Goal: Information Seeking & Learning: Learn about a topic

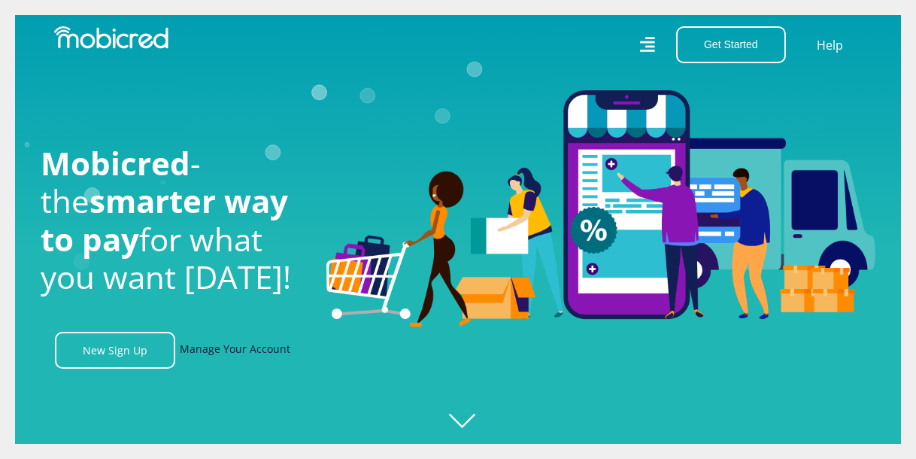
scroll to position [0, 1071]
click at [243, 353] on link "Manage Your Account" at bounding box center [235, 350] width 111 height 37
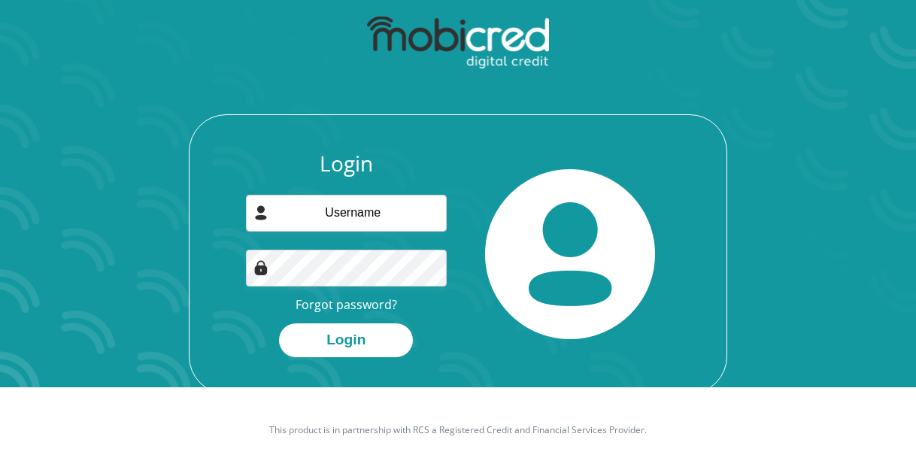
scroll to position [86, 0]
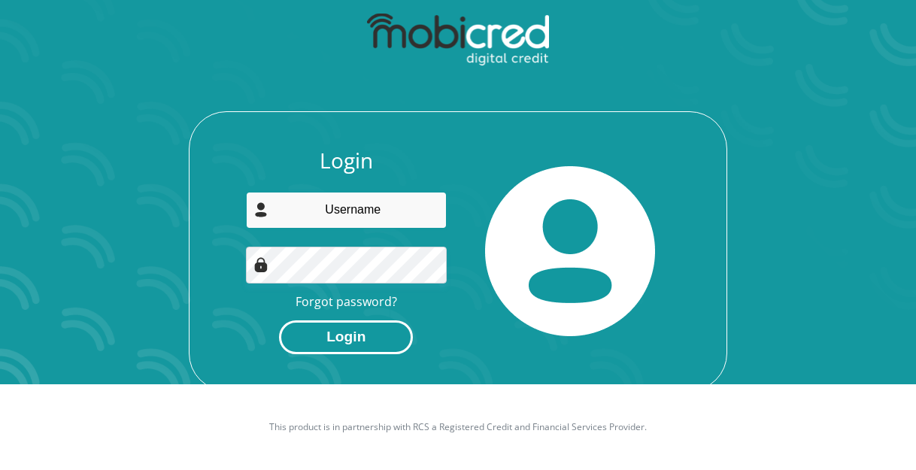
type input "[EMAIL_ADDRESS][DOMAIN_NAME]"
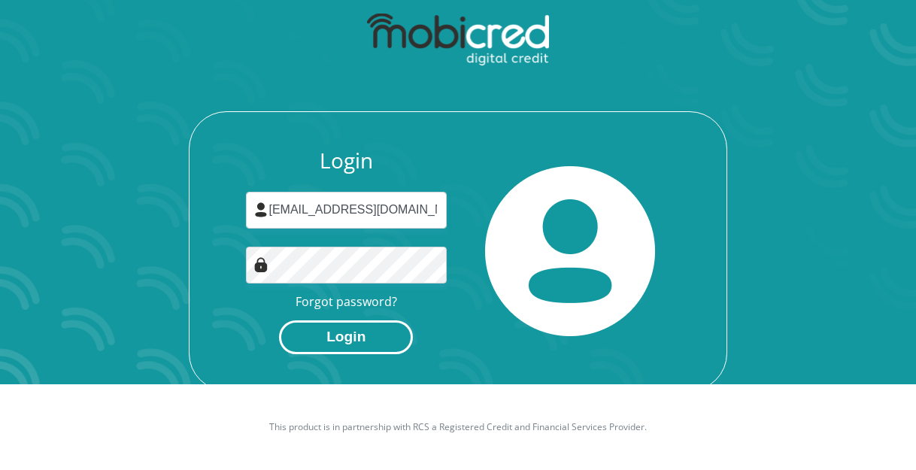
click at [383, 339] on button "Login" at bounding box center [346, 337] width 134 height 34
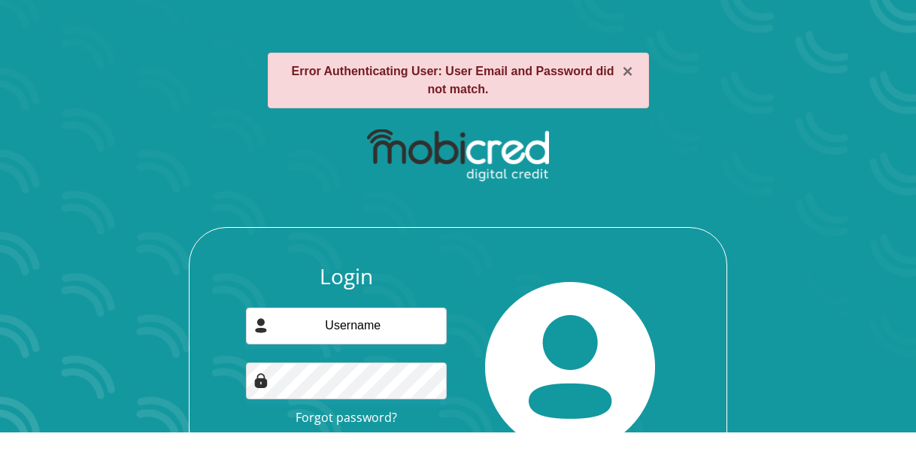
scroll to position [75, 0]
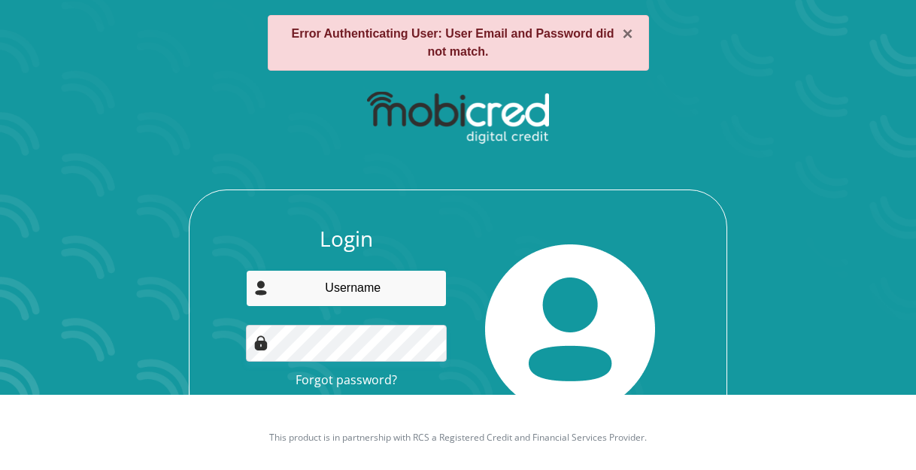
type input "[EMAIL_ADDRESS][DOMAIN_NAME]"
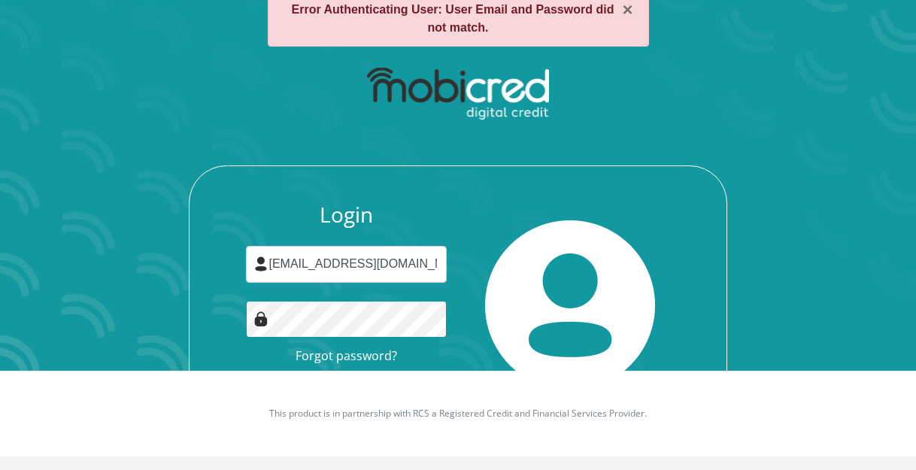
scroll to position [110, 0]
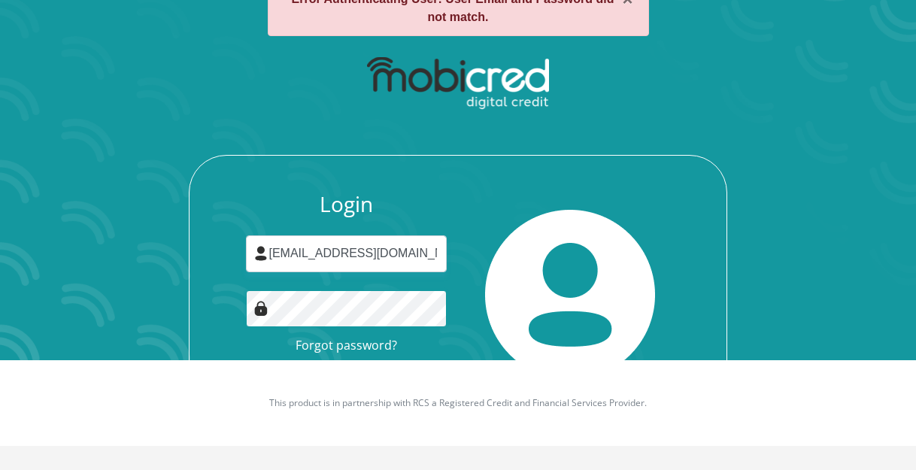
click at [279, 364] on button "Login" at bounding box center [346, 381] width 134 height 34
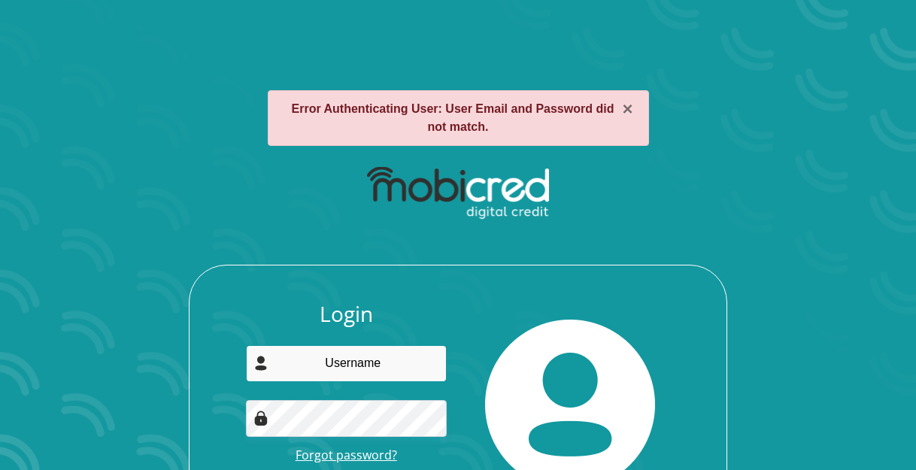
type input "[EMAIL_ADDRESS][DOMAIN_NAME]"
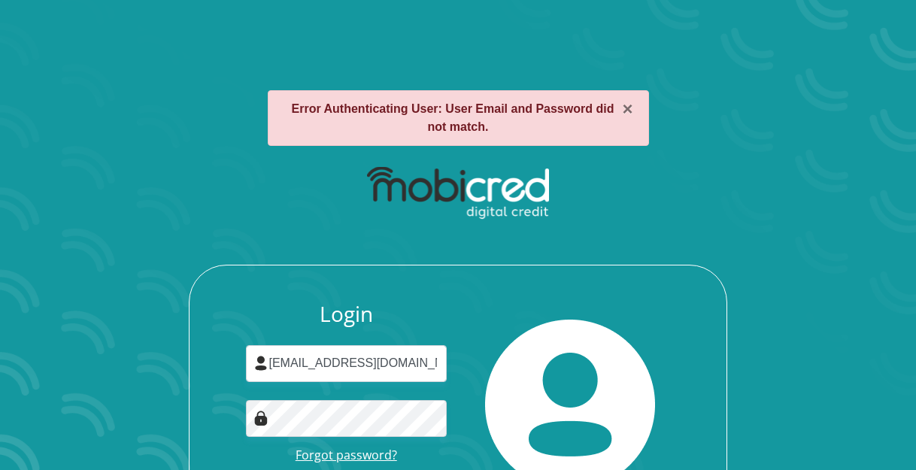
click at [364, 459] on link "Forgot password?" at bounding box center [345, 455] width 101 height 17
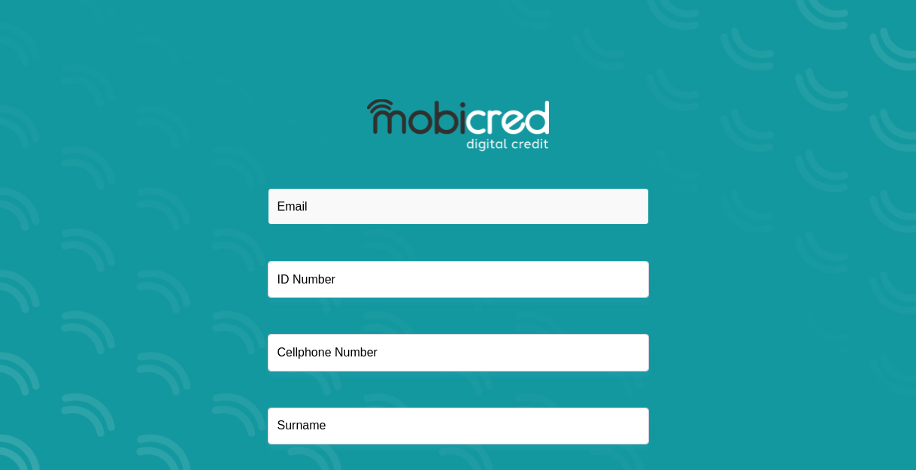
click at [468, 195] on input "email" at bounding box center [458, 206] width 381 height 37
type input "[EMAIL_ADDRESS][DOMAIN_NAME]"
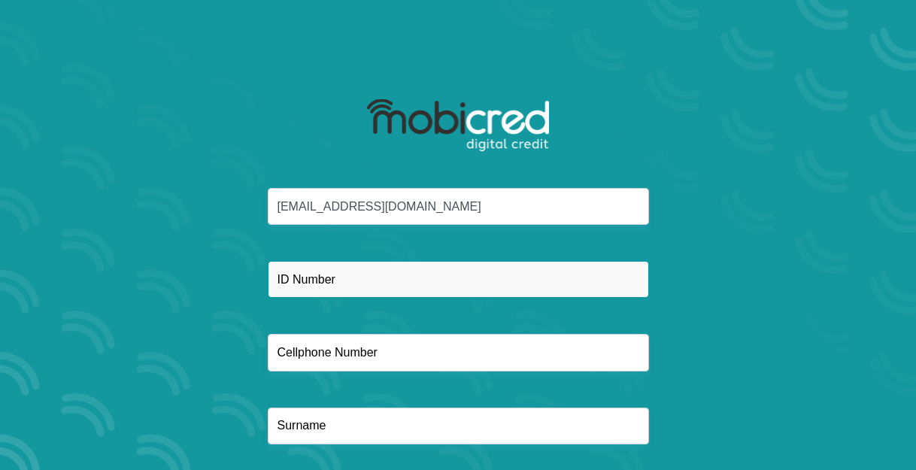
click at [525, 274] on input "text" at bounding box center [458, 279] width 381 height 37
type input "8906190025080"
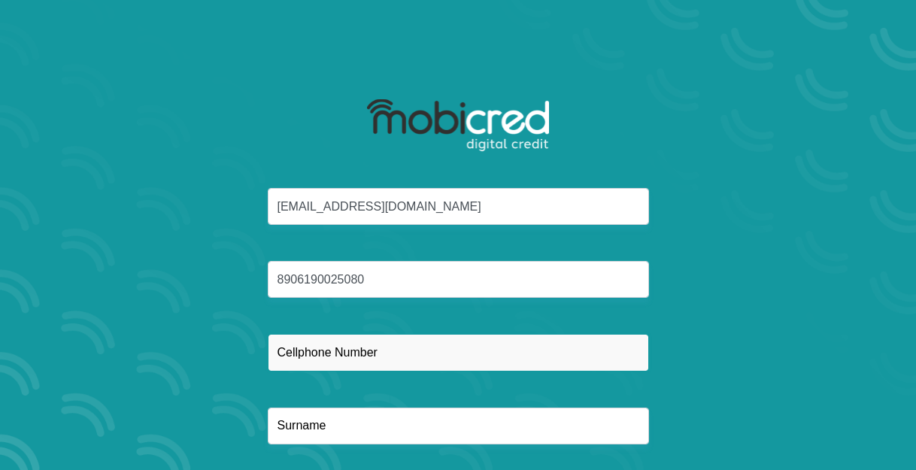
click at [501, 359] on input "text" at bounding box center [458, 352] width 381 height 37
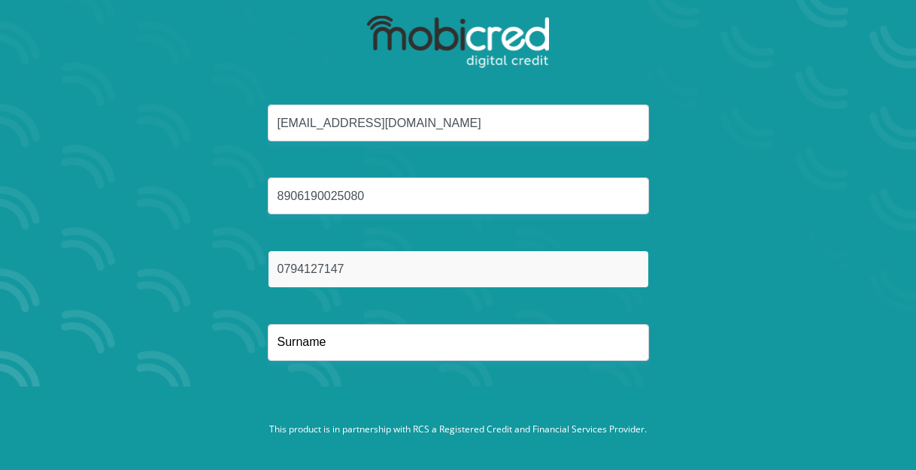
scroll to position [86, 0]
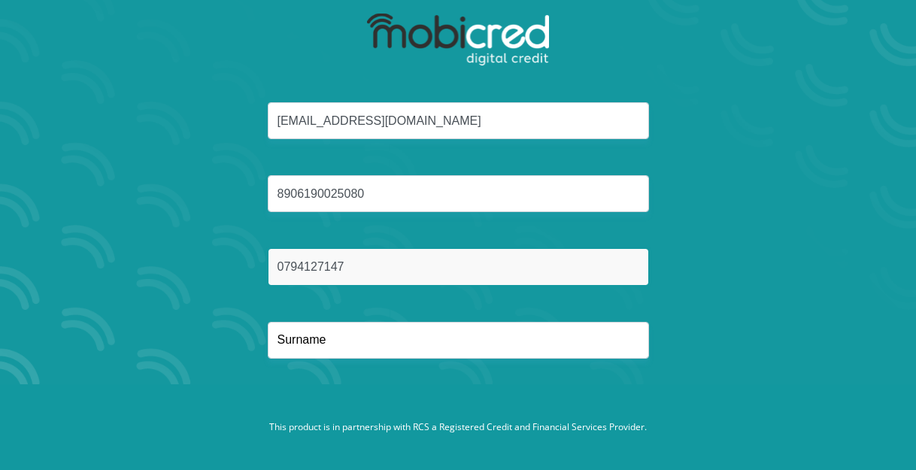
type input "0794127147"
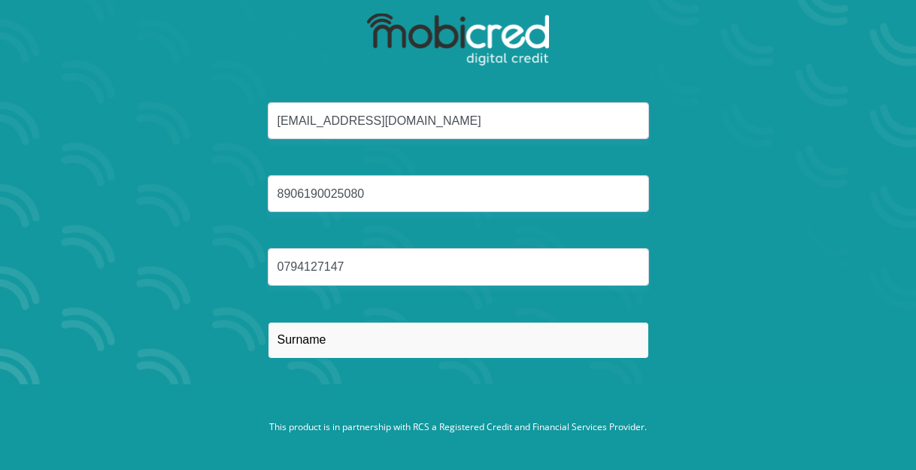
click at [423, 331] on input "text" at bounding box center [458, 340] width 381 height 37
type input "Roode"
click at [325, 395] on button "Reset Password" at bounding box center [458, 412] width 266 height 34
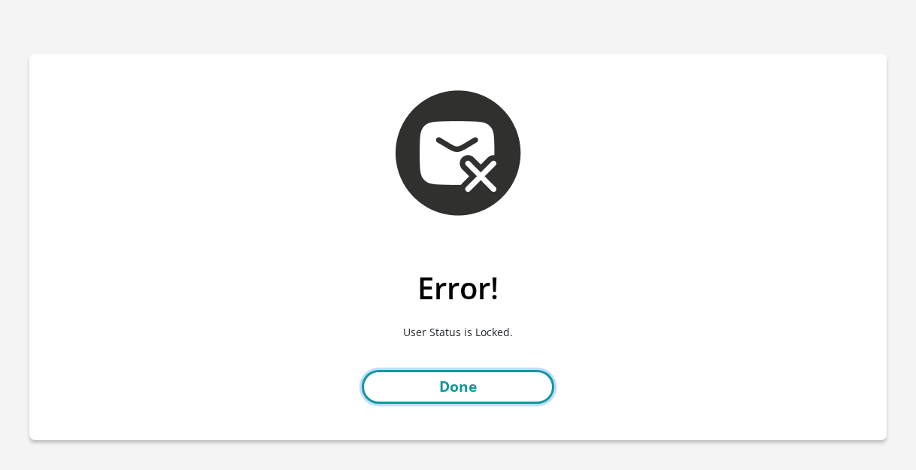
click at [468, 386] on link "Done" at bounding box center [458, 387] width 192 height 34
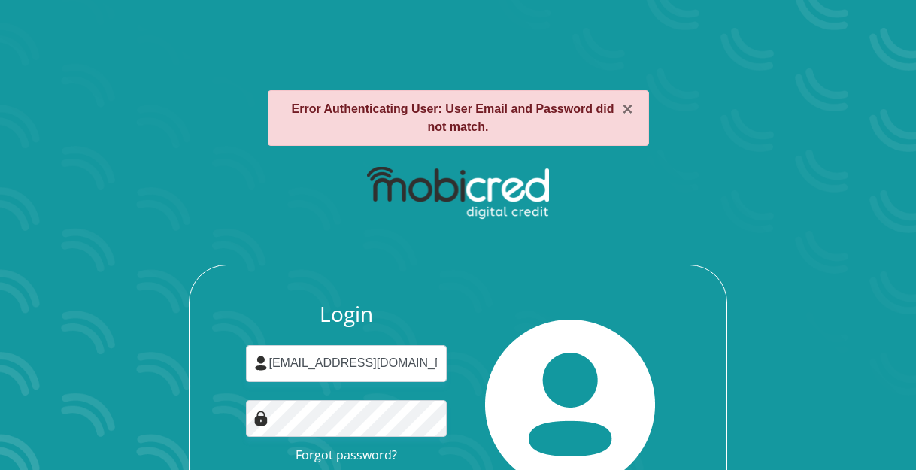
scroll to position [110, 0]
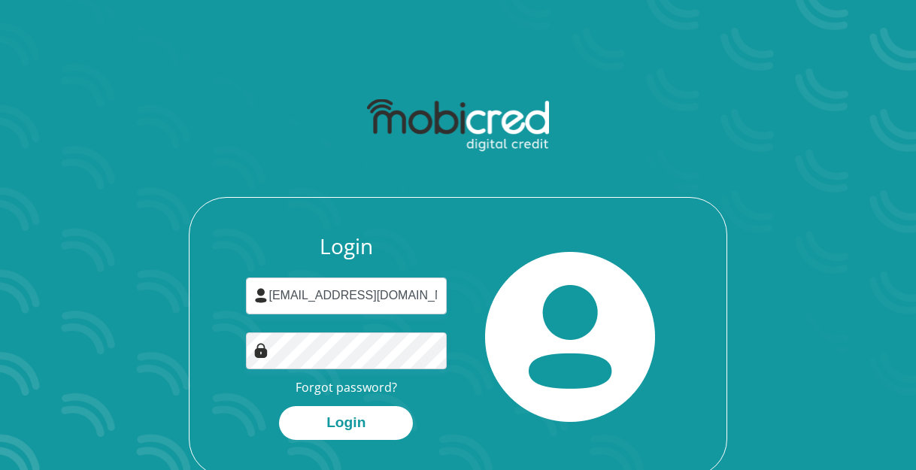
scroll to position [86, 0]
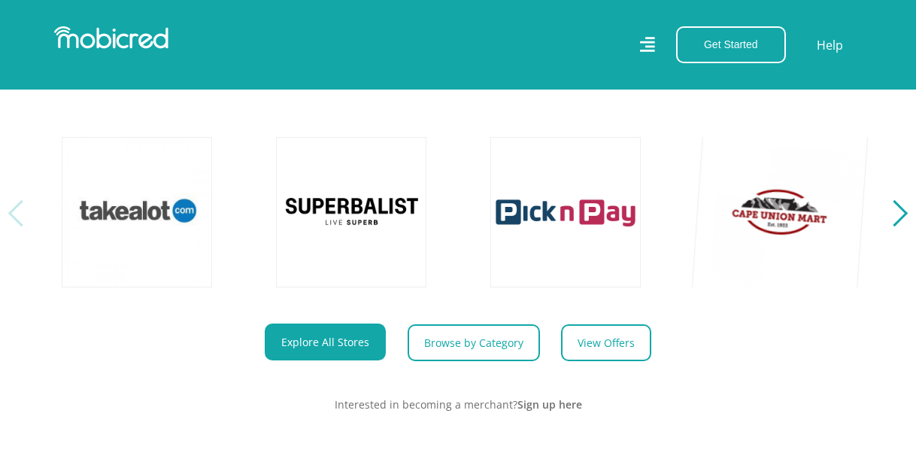
scroll to position [526, 0]
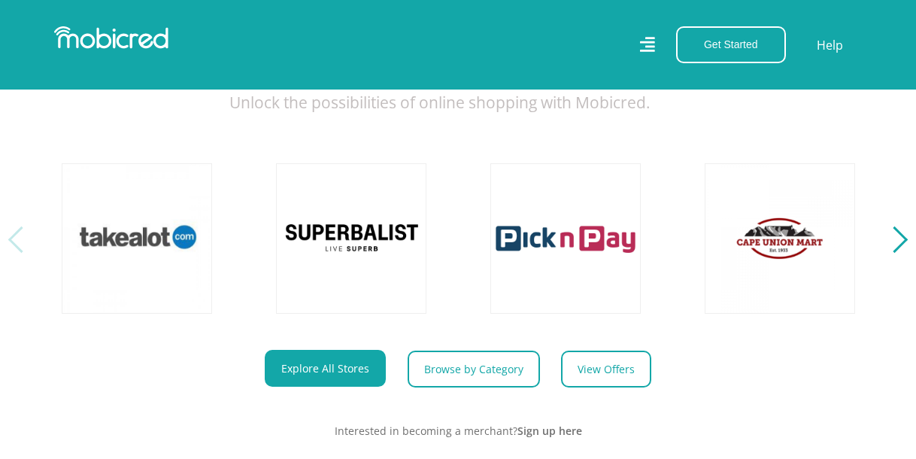
click at [898, 253] on div "Next" at bounding box center [894, 239] width 26 height 26
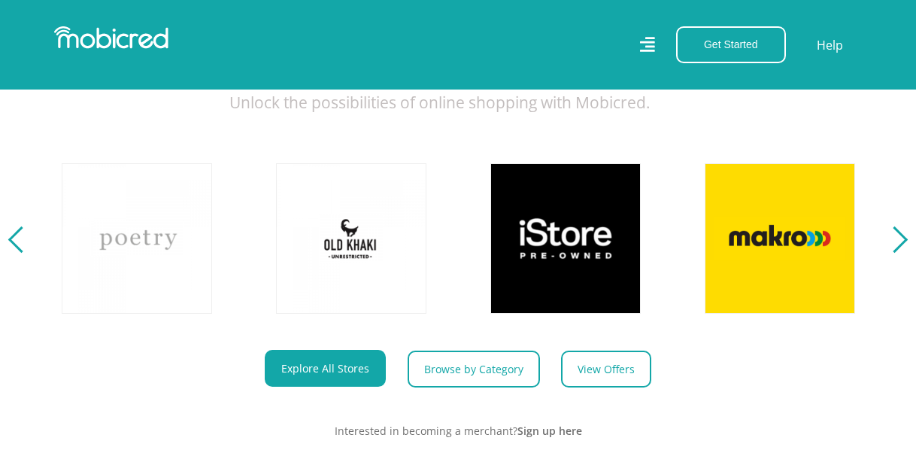
scroll to position [0, 857]
click at [898, 253] on div "Next" at bounding box center [894, 239] width 26 height 26
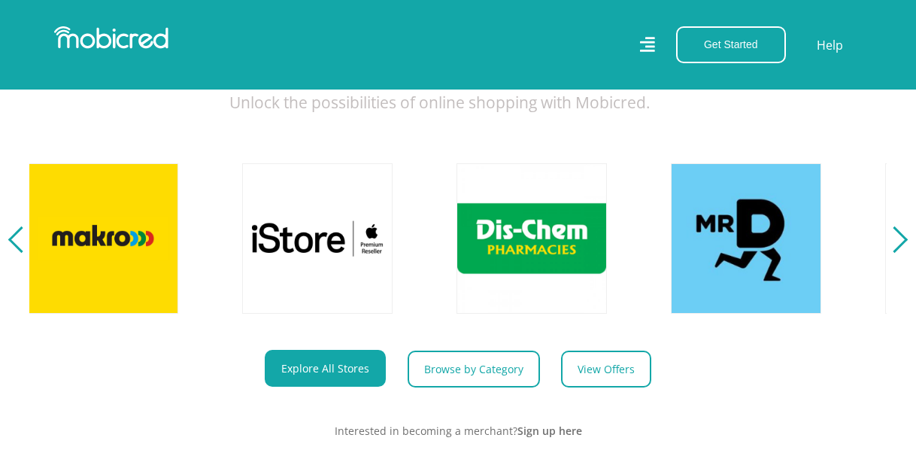
scroll to position [0, 1714]
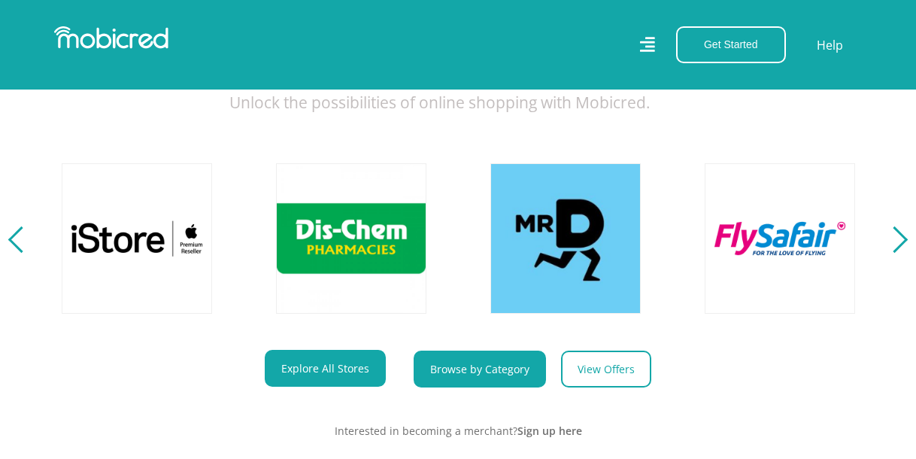
click at [489, 384] on link "Browse by Category" at bounding box center [480, 368] width 132 height 37
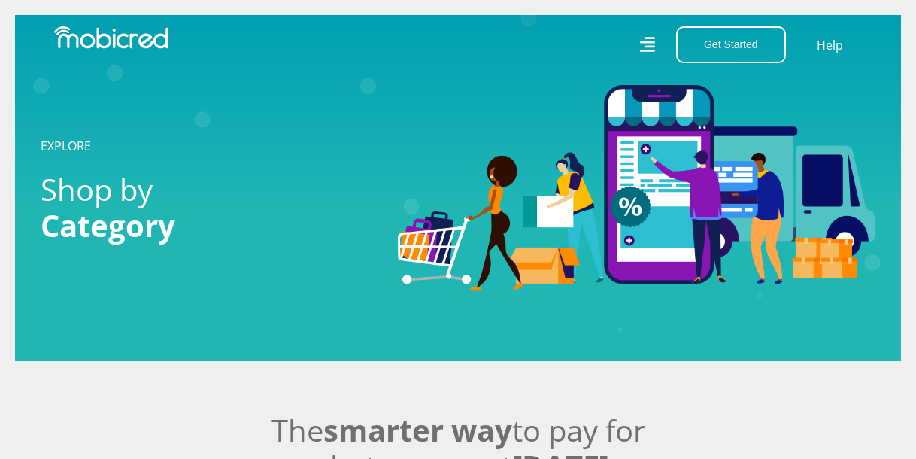
click at [642, 46] on icon at bounding box center [647, 45] width 16 height 22
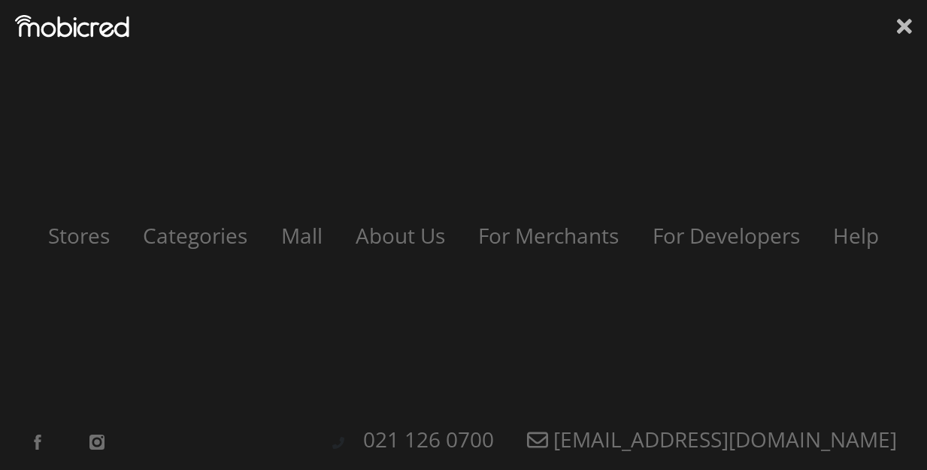
click at [902, 24] on icon at bounding box center [904, 26] width 15 height 15
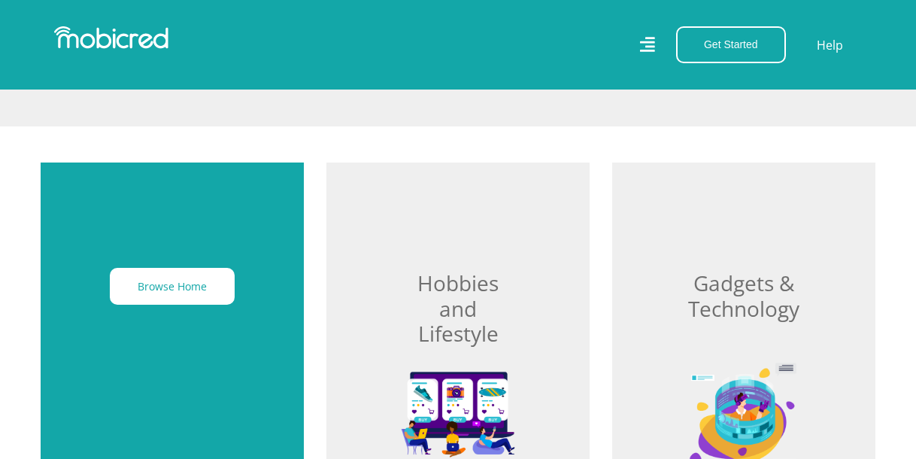
scroll to position [376, 0]
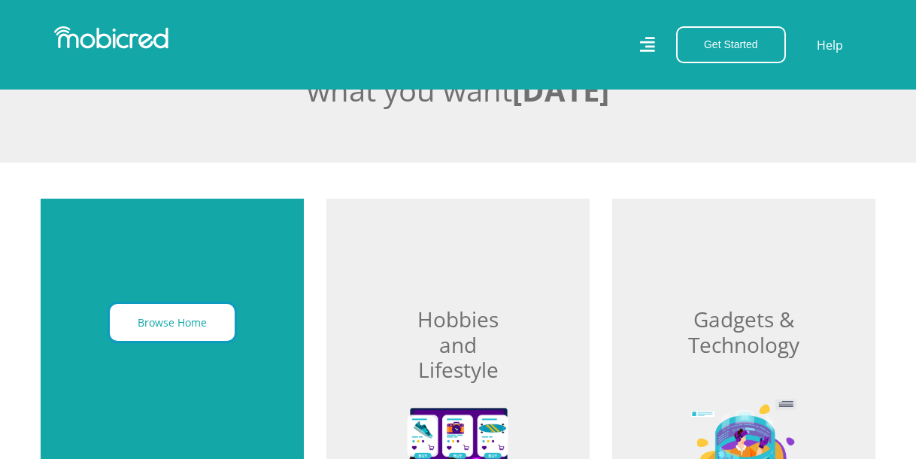
click at [202, 312] on button "Browse Home" at bounding box center [172, 322] width 125 height 37
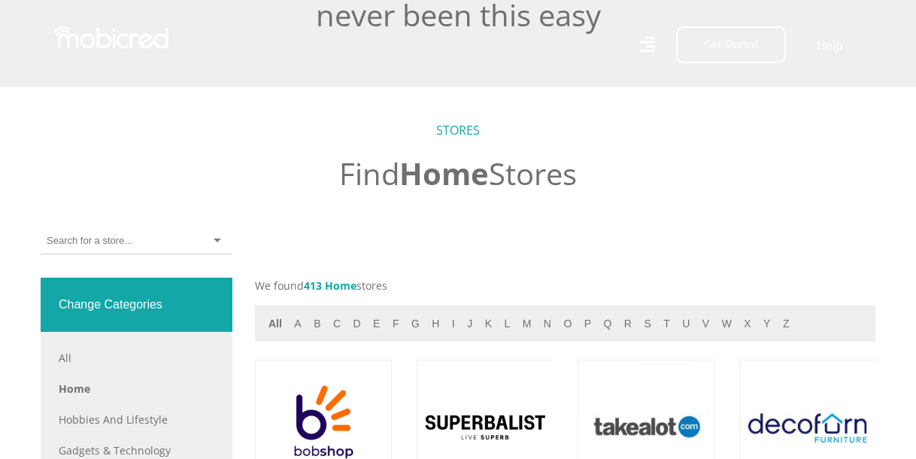
scroll to position [451, 0]
click at [147, 235] on div at bounding box center [137, 241] width 192 height 26
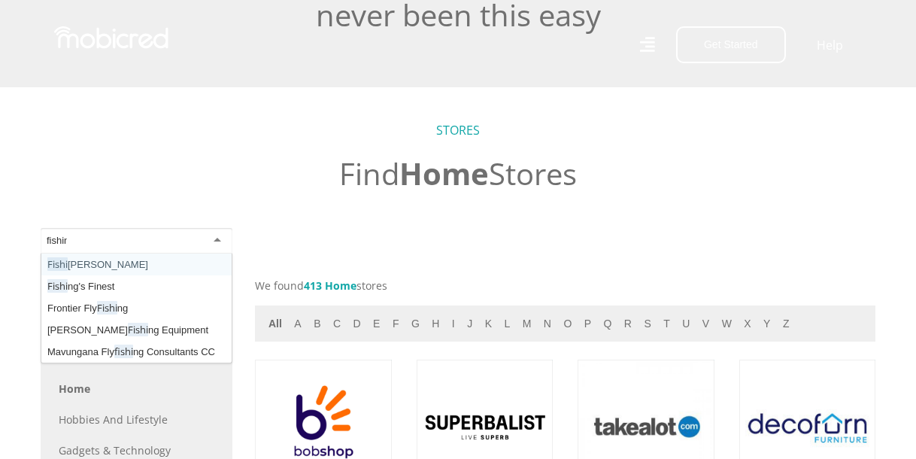
type input "fishing"
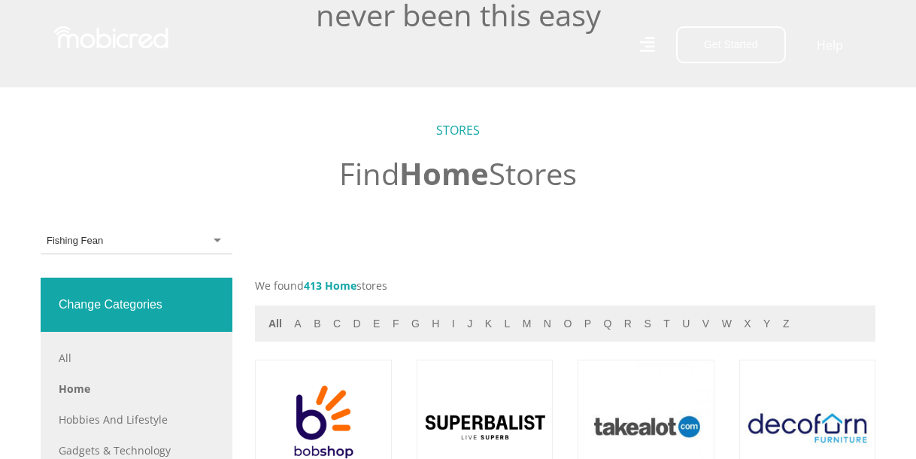
scroll to position [0, 0]
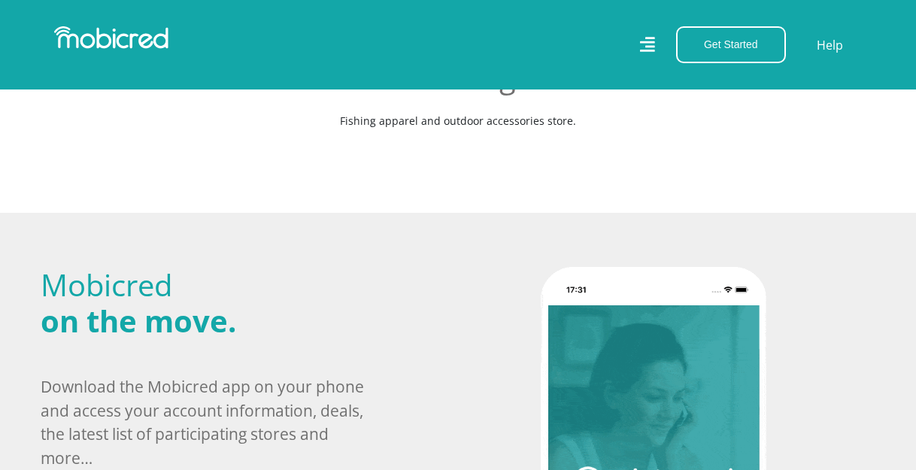
scroll to position [526, 0]
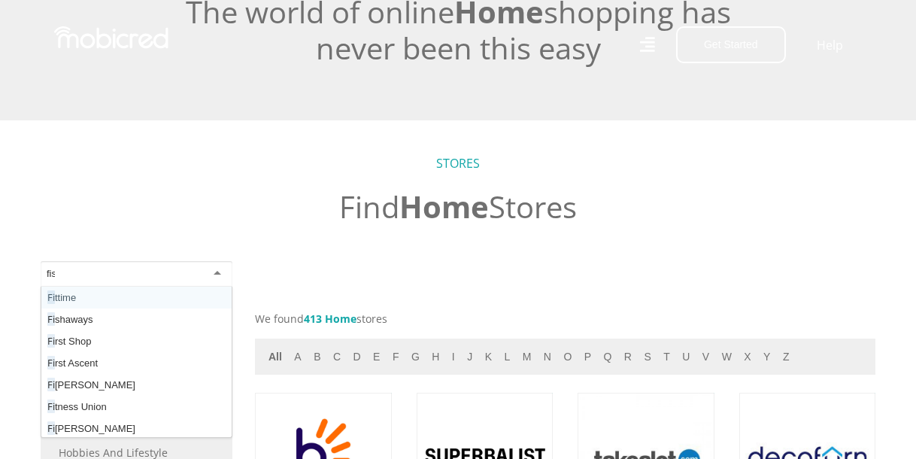
scroll to position [418, 0]
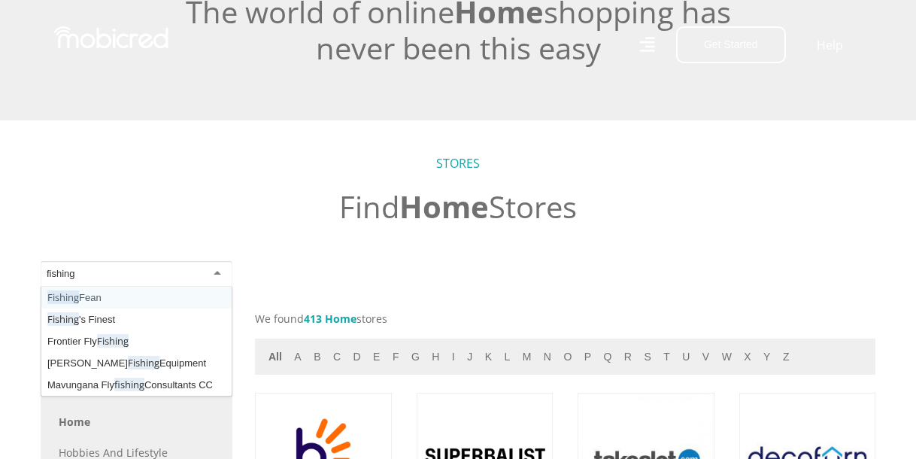
type input "fishing"
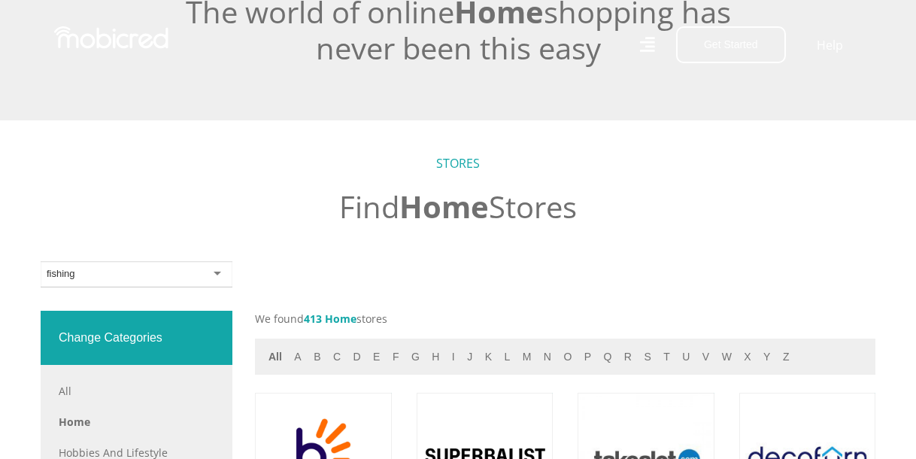
click at [153, 278] on div at bounding box center [137, 274] width 192 height 26
click at [154, 271] on div at bounding box center [137, 274] width 192 height 26
click at [147, 273] on div at bounding box center [137, 274] width 192 height 26
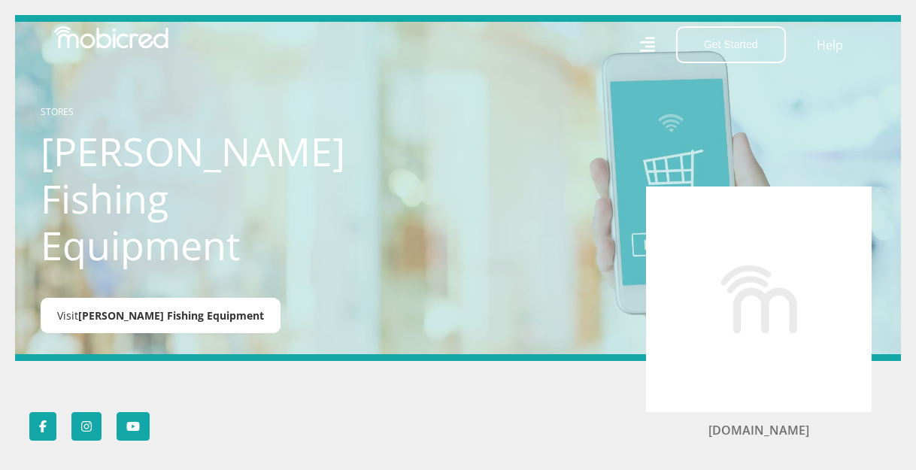
click at [204, 323] on link "Visit Basil Manning Fishing Equipment" at bounding box center [161, 315] width 240 height 35
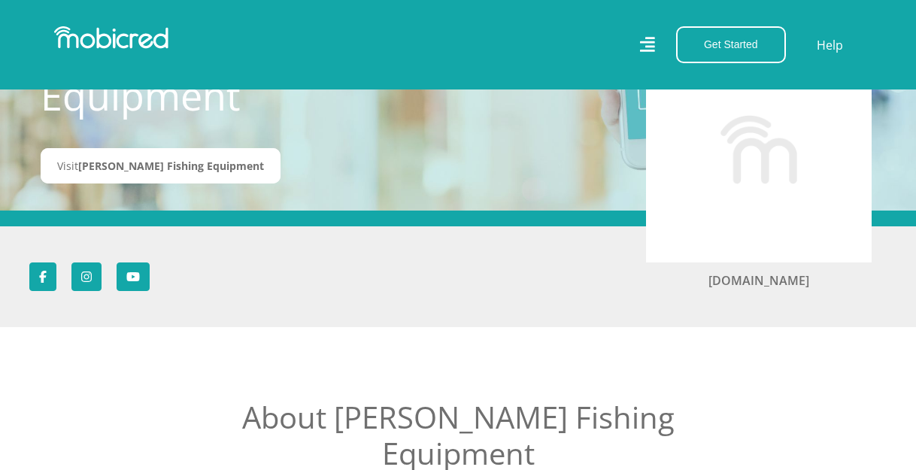
scroll to position [150, 0]
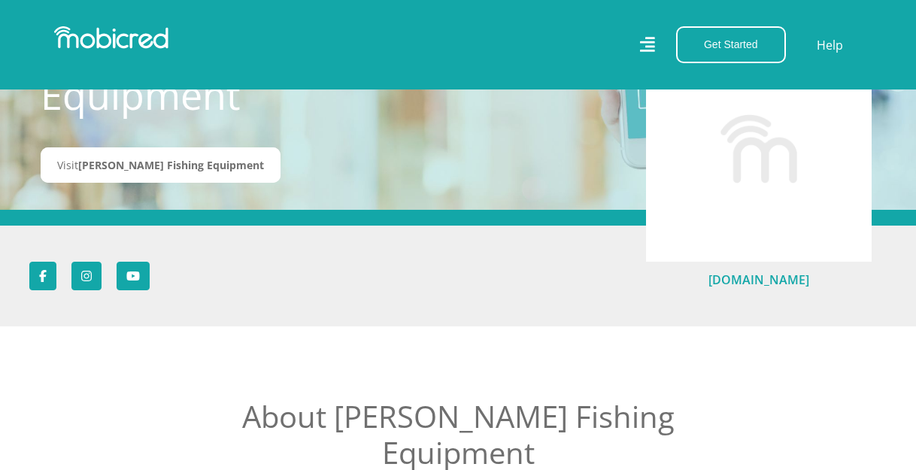
click at [758, 278] on link "www.basilmanning.co.za" at bounding box center [758, 279] width 101 height 17
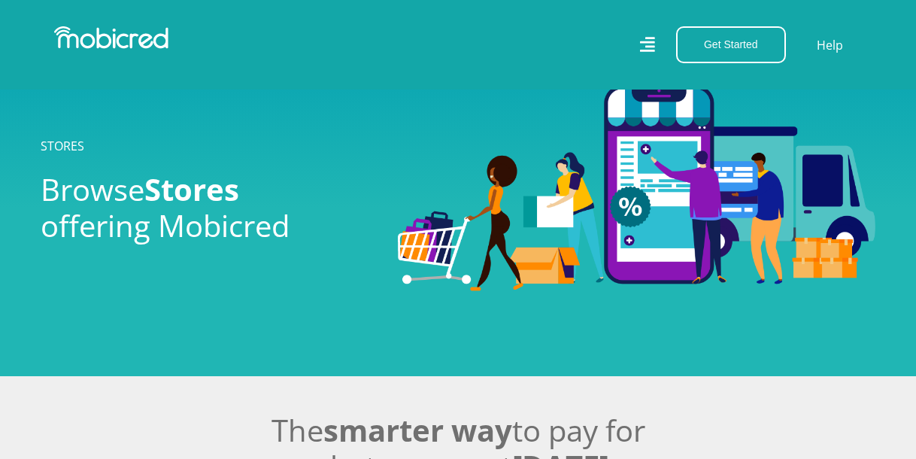
scroll to position [451, 0]
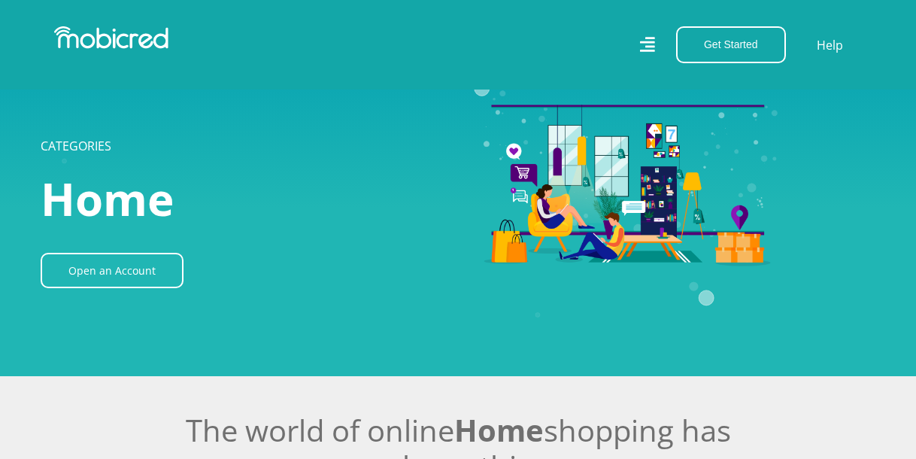
scroll to position [418, 0]
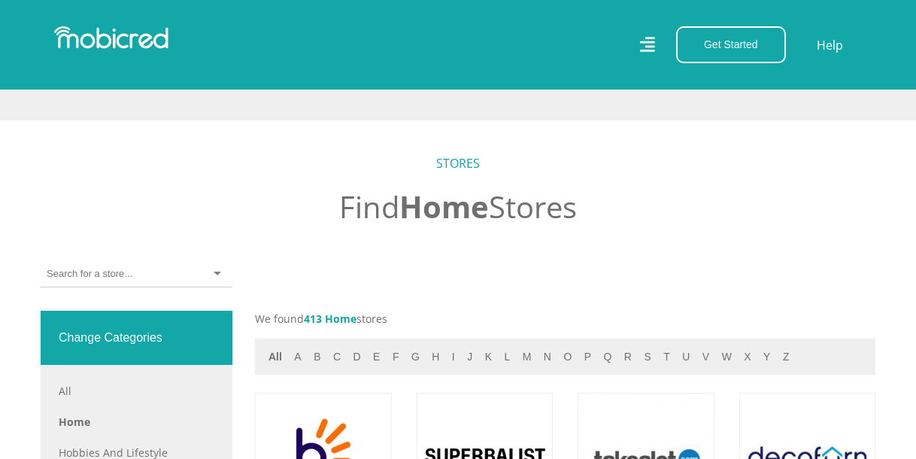
click at [83, 280] on input "select-one" at bounding box center [89, 274] width 85 height 14
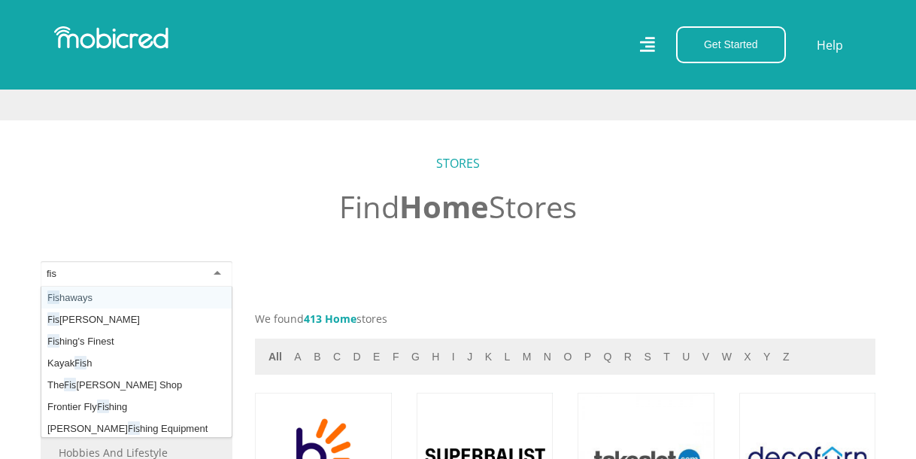
type input "fish"
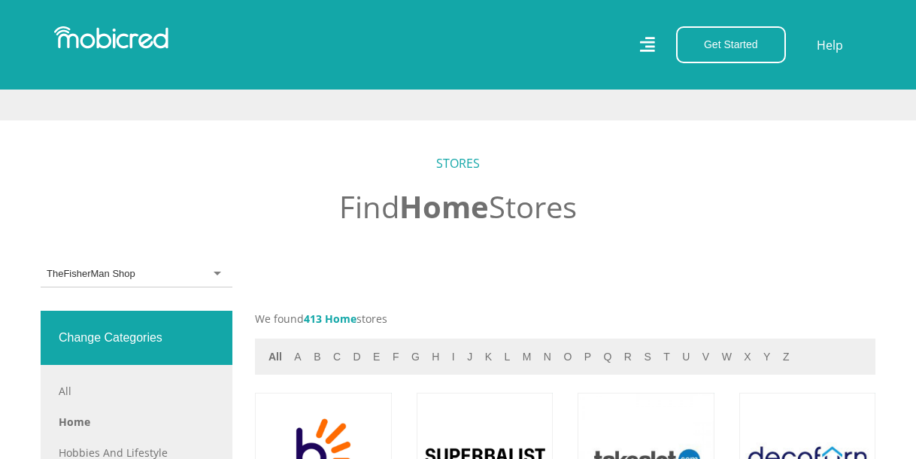
scroll to position [0, 0]
click at [168, 280] on div "TheFisherMan Shop" at bounding box center [137, 274] width 192 height 26
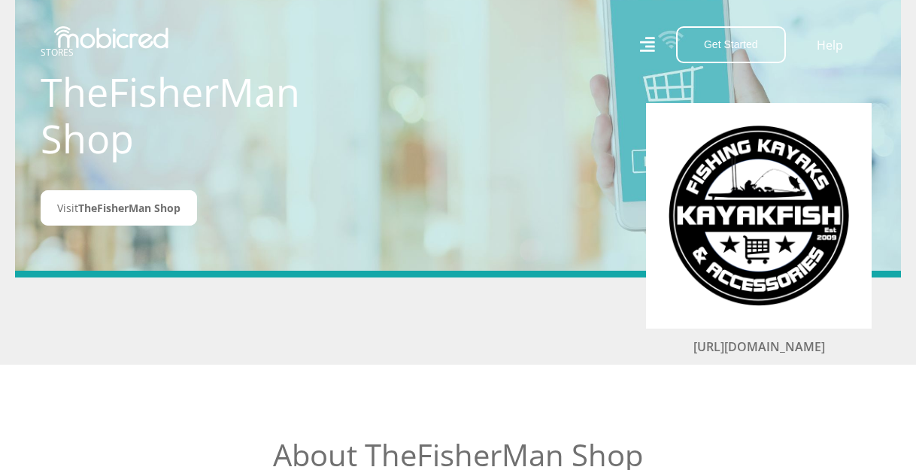
scroll to position [150, 0]
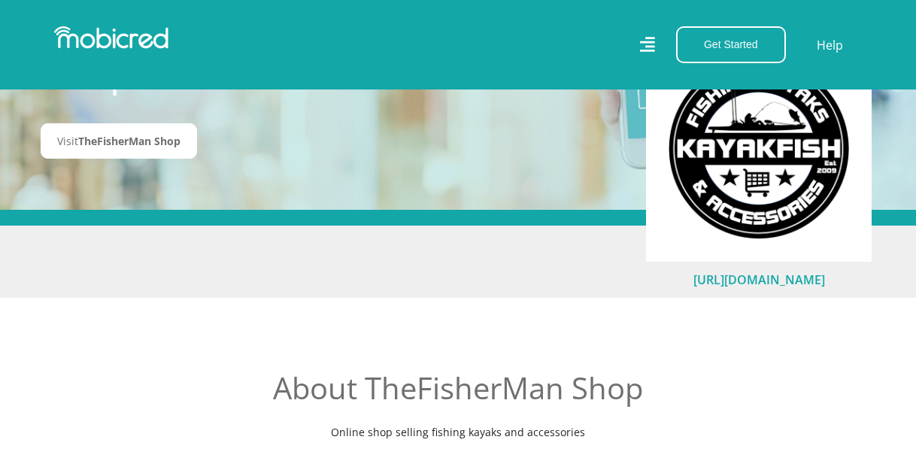
click at [770, 277] on link "[URL][DOMAIN_NAME]" at bounding box center [759, 279] width 132 height 17
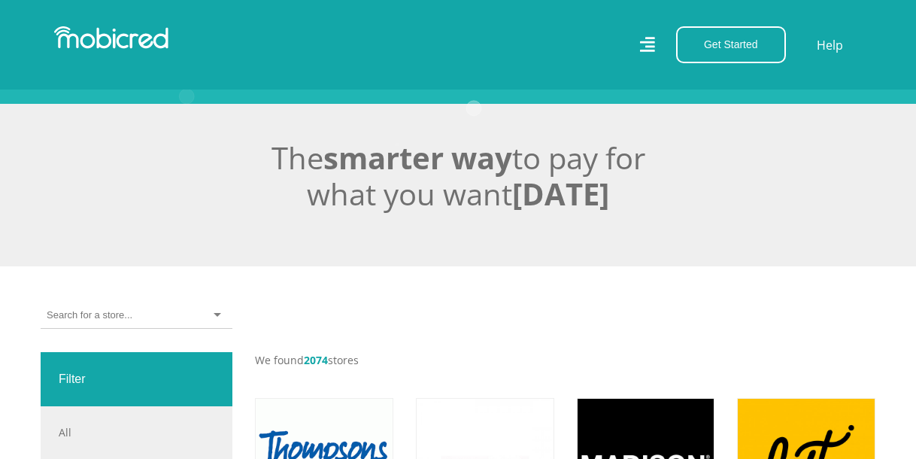
scroll to position [376, 0]
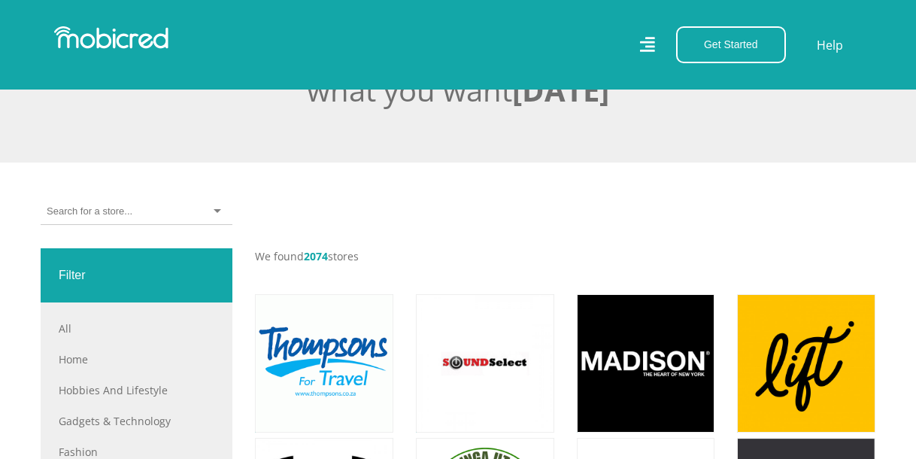
click at [144, 217] on div at bounding box center [137, 211] width 192 height 26
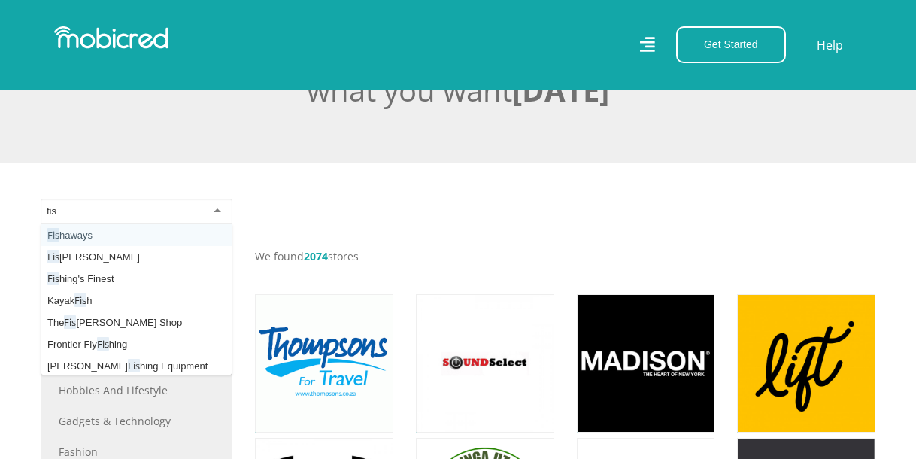
type input "fish"
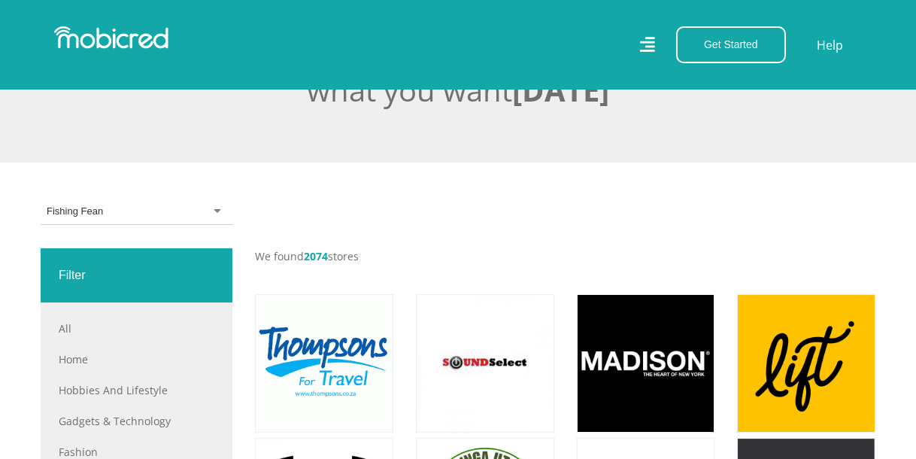
scroll to position [0, 0]
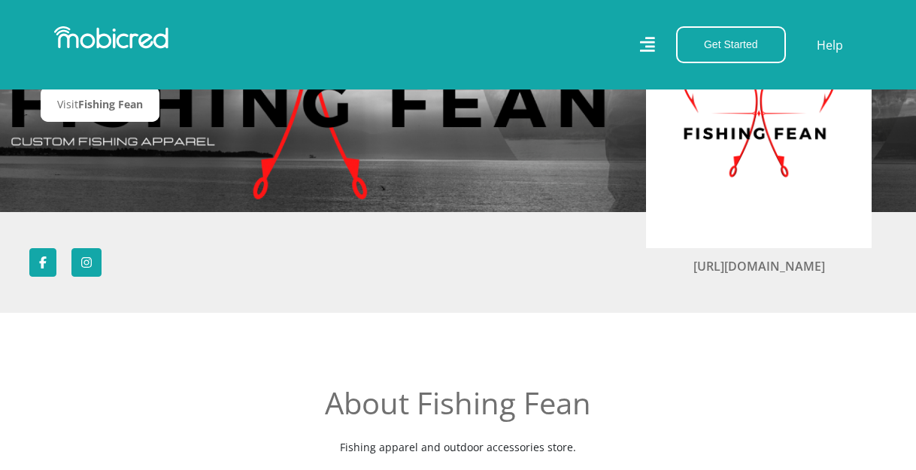
scroll to position [226, 0]
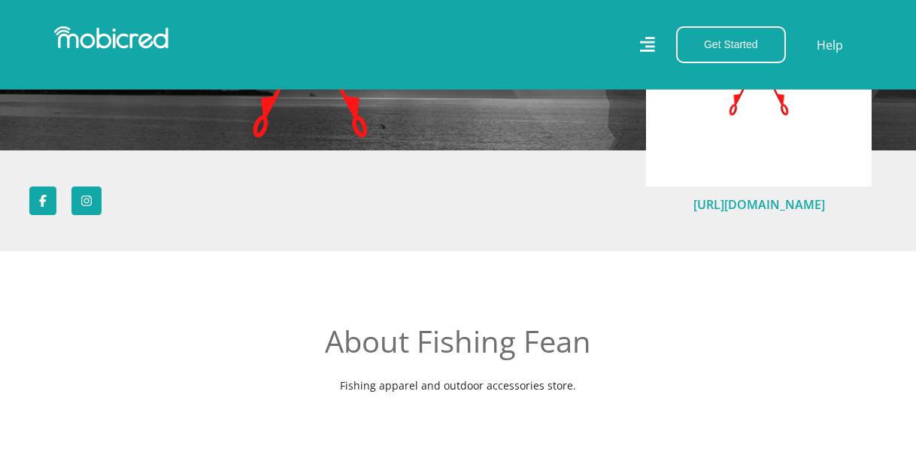
click at [779, 201] on link "https://fishingfean.co.za/shop/" at bounding box center [759, 204] width 132 height 17
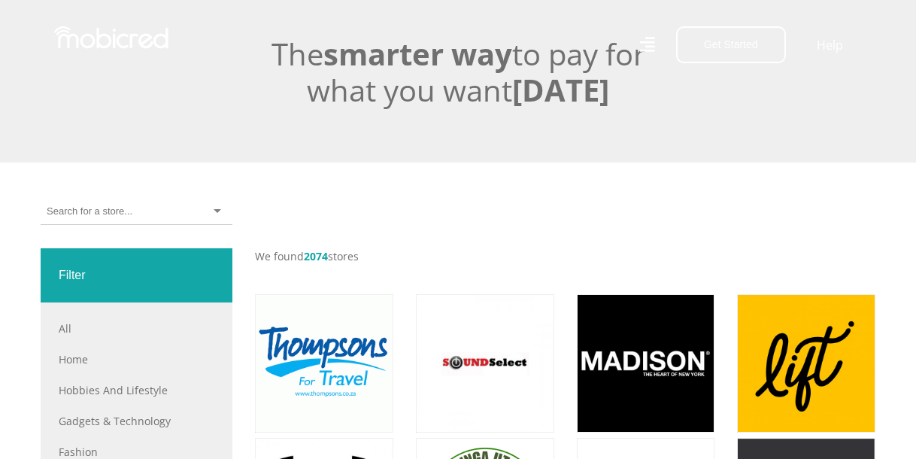
scroll to position [376, 0]
click at [183, 212] on div at bounding box center [137, 211] width 192 height 26
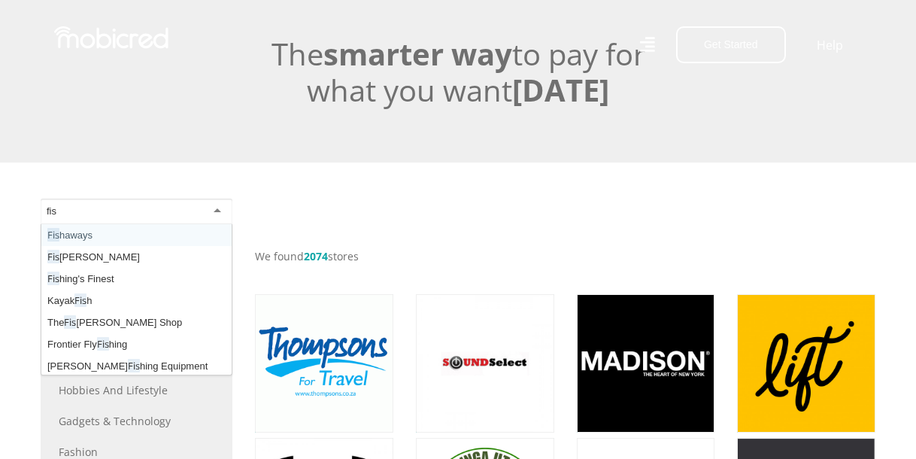
type input "fish"
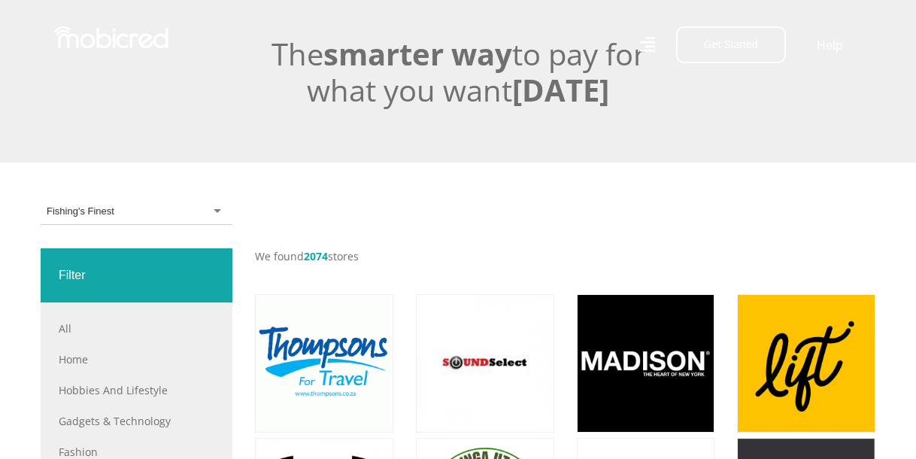
scroll to position [0, 0]
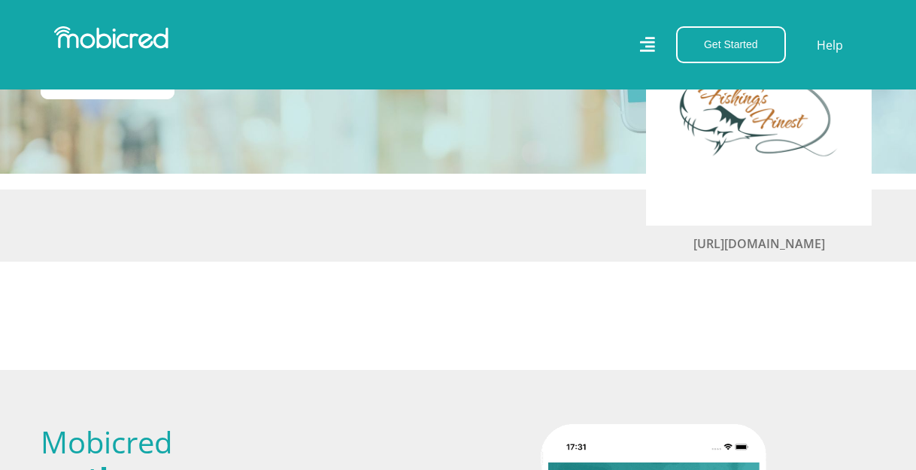
scroll to position [226, 0]
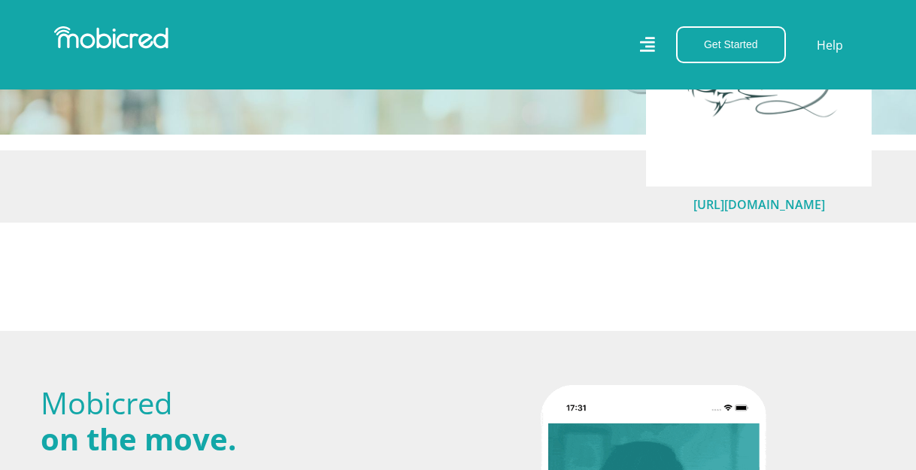
click at [776, 205] on link "[URL][DOMAIN_NAME]" at bounding box center [759, 204] width 132 height 17
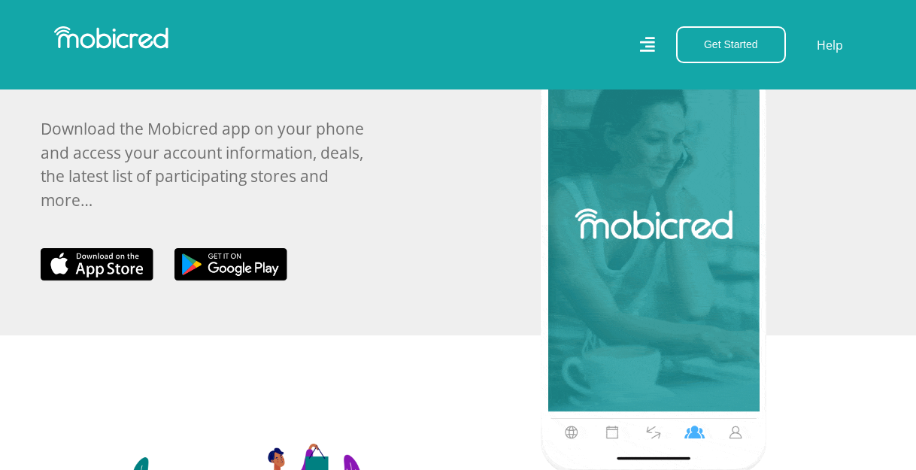
scroll to position [1128, 0]
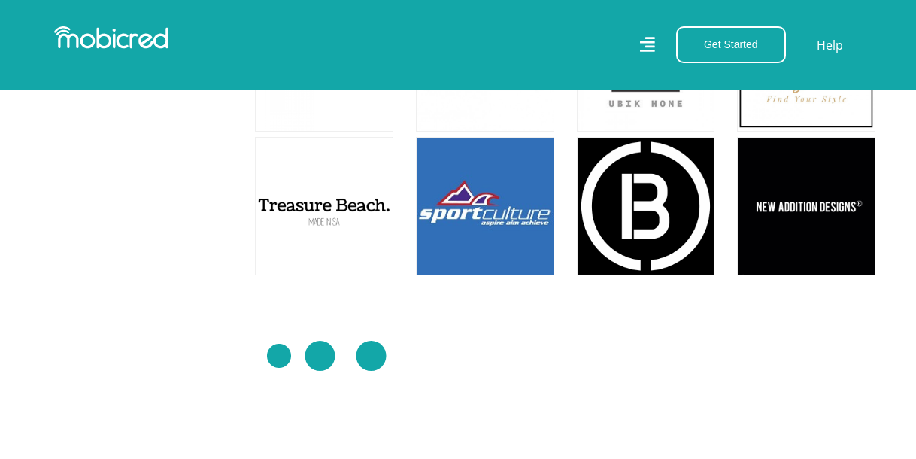
scroll to position [8345, 0]
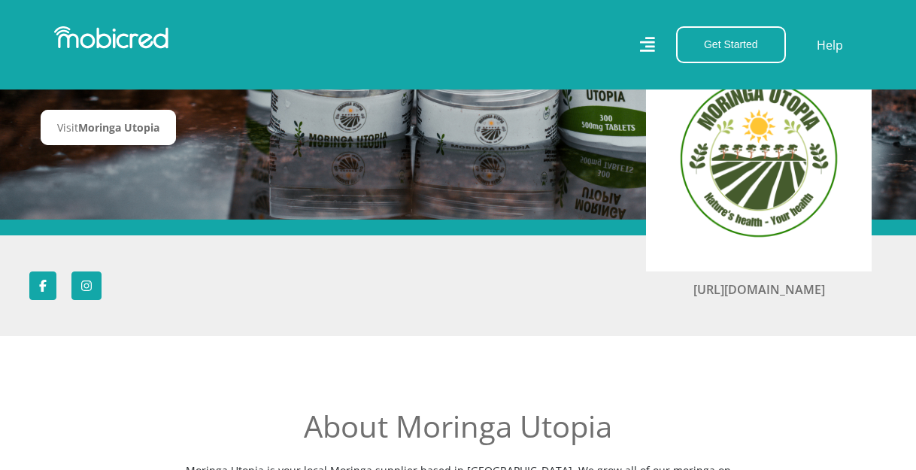
scroll to position [150, 0]
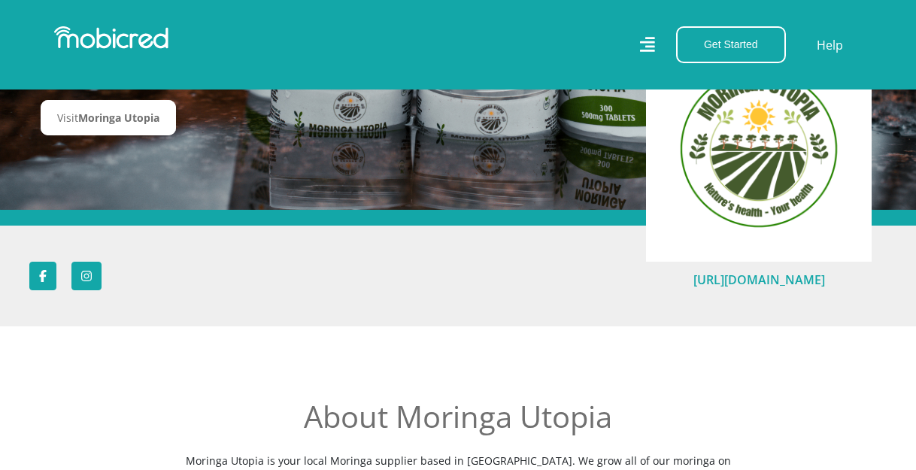
click at [717, 281] on link "[URL][DOMAIN_NAME]" at bounding box center [759, 279] width 132 height 17
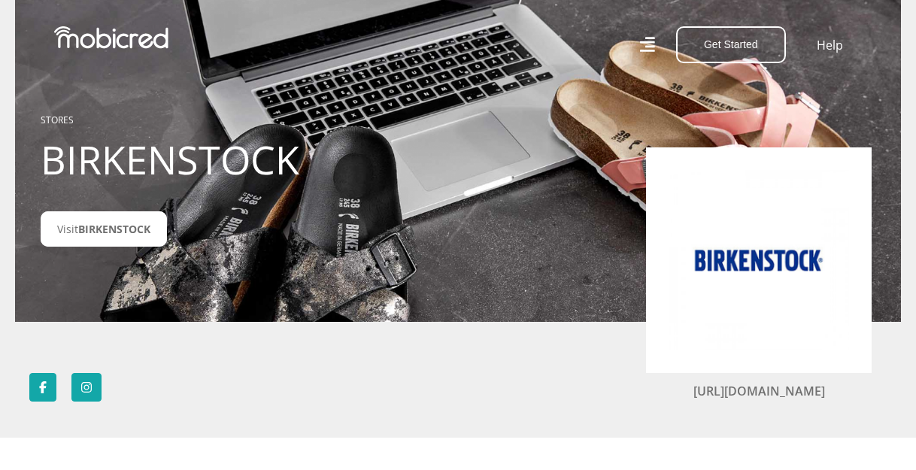
scroll to position [75, 0]
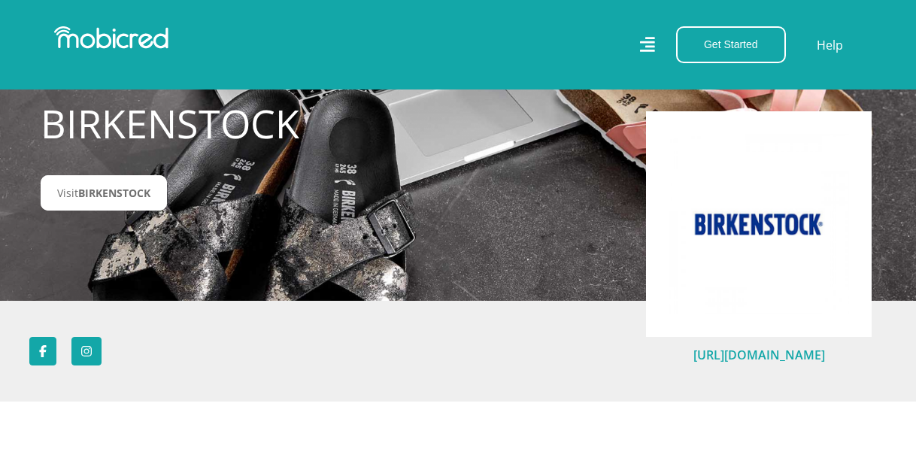
click at [774, 354] on link "[URL][DOMAIN_NAME]" at bounding box center [759, 355] width 132 height 17
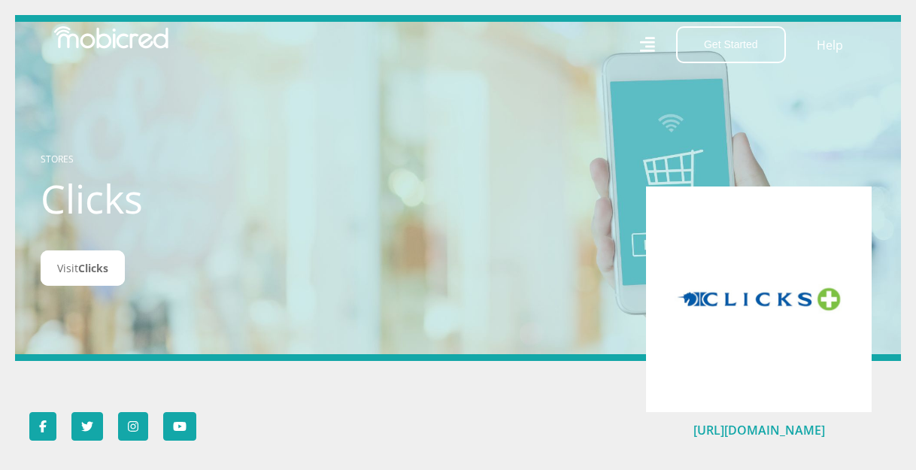
click at [762, 432] on link "[URL][DOMAIN_NAME]" at bounding box center [759, 430] width 132 height 17
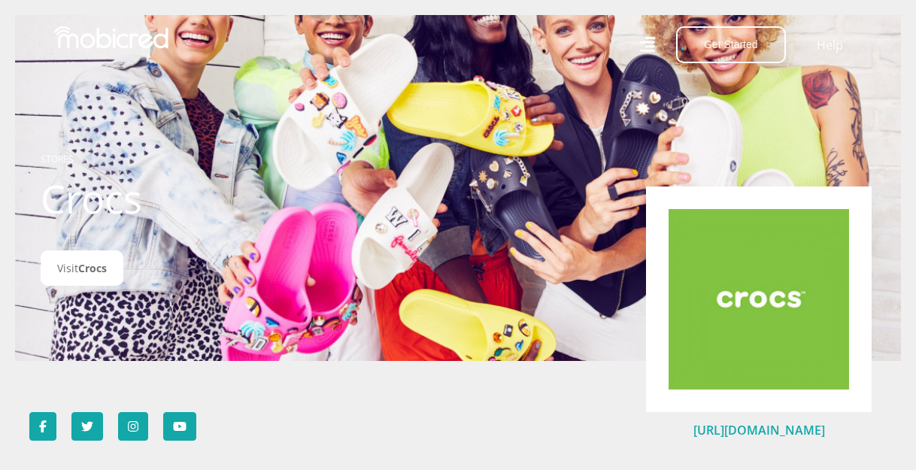
click at [718, 429] on link "[URL][DOMAIN_NAME]" at bounding box center [759, 430] width 132 height 17
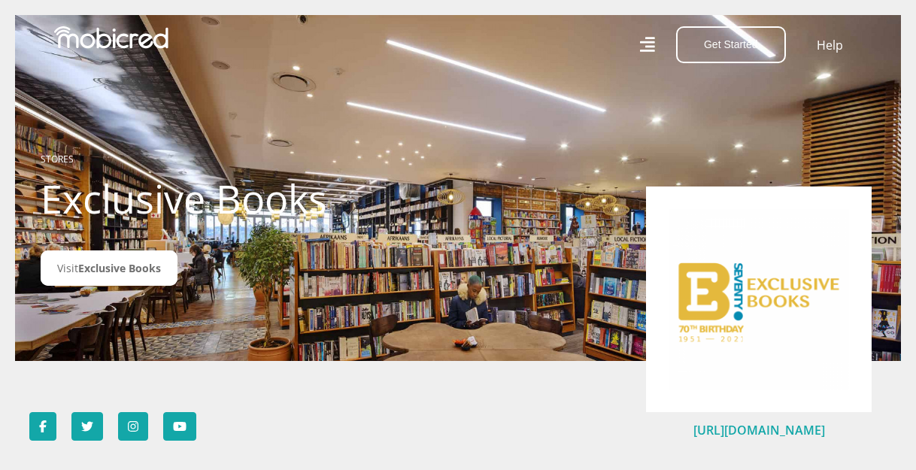
click at [742, 429] on link "https://www.exclusivebooks.co.za" at bounding box center [759, 430] width 132 height 17
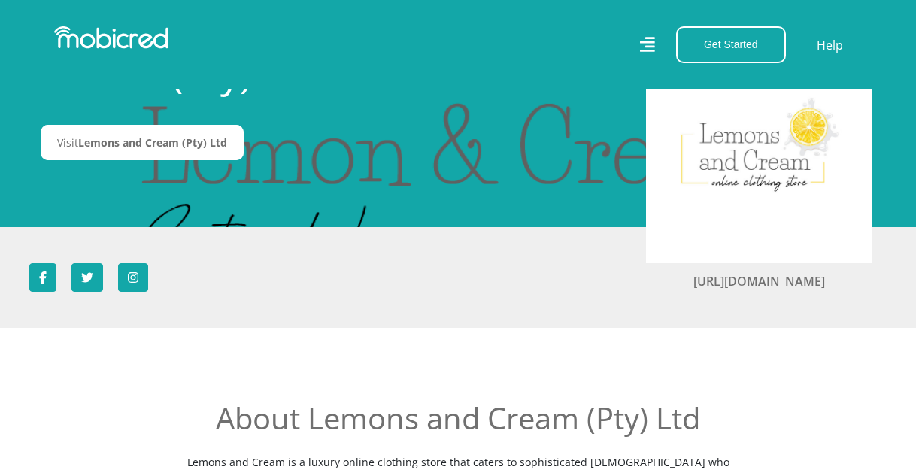
scroll to position [150, 0]
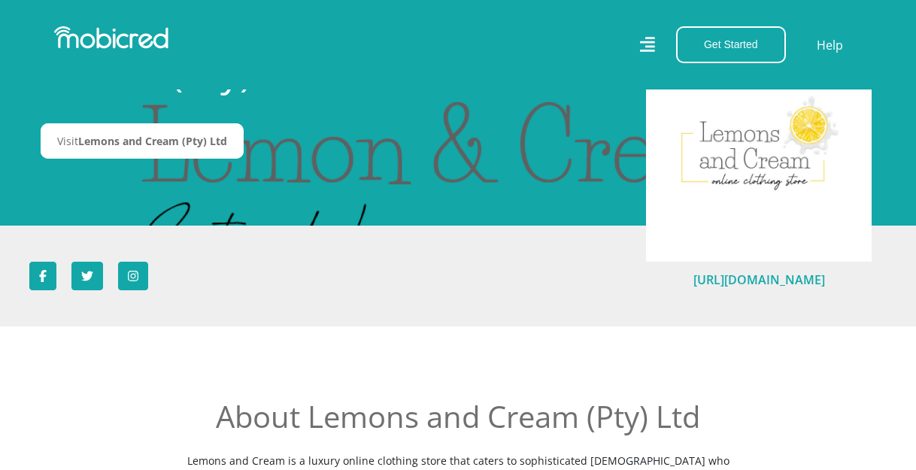
click at [729, 280] on link "[URL][DOMAIN_NAME]" at bounding box center [759, 279] width 132 height 17
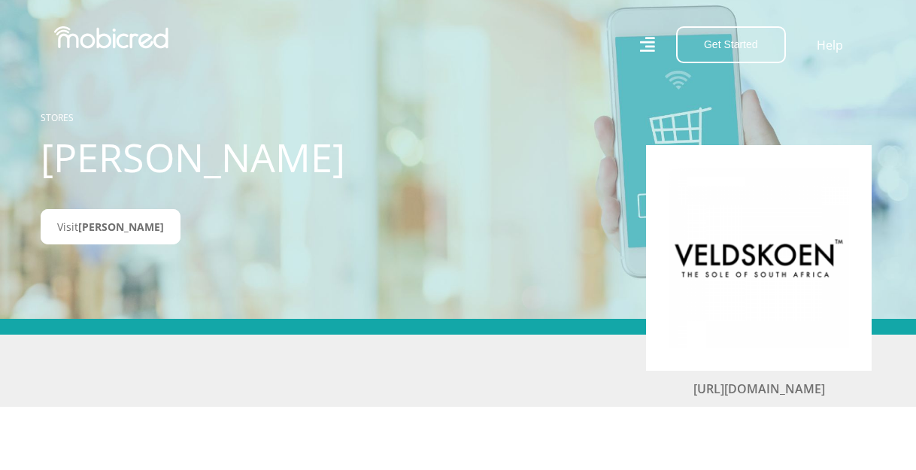
scroll to position [75, 0]
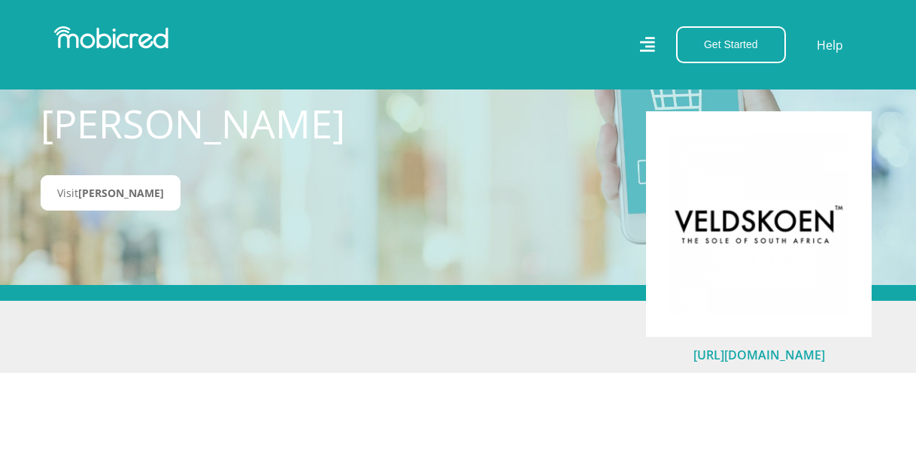
click at [771, 359] on link "http://www.veldskoen.shoes/" at bounding box center [759, 355] width 132 height 17
